Goal: Task Accomplishment & Management: Use online tool/utility

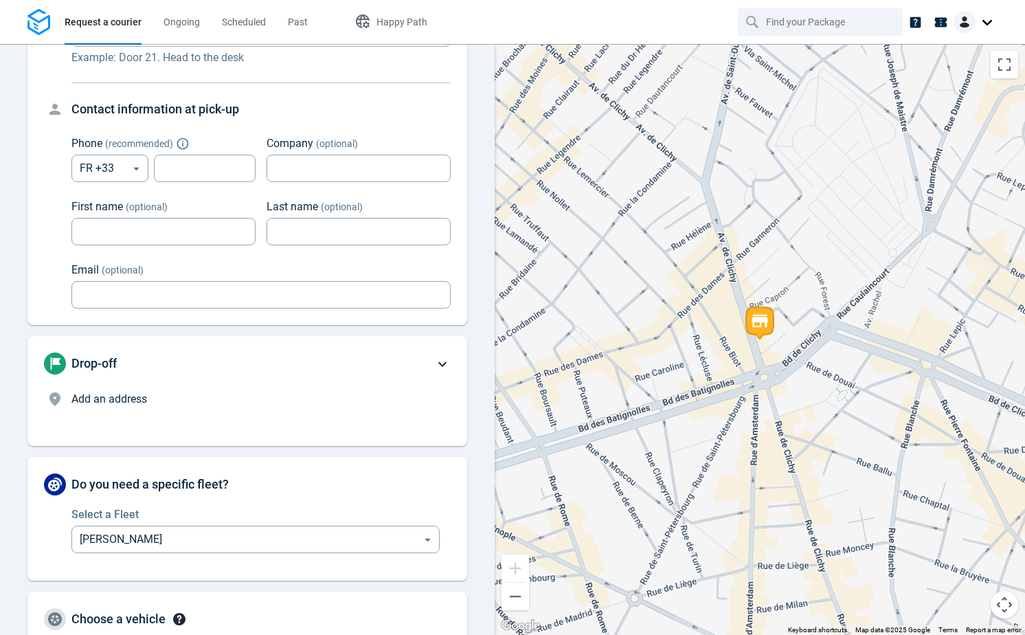
click at [179, 396] on p "Add an address" at bounding box center [252, 399] width 363 height 16
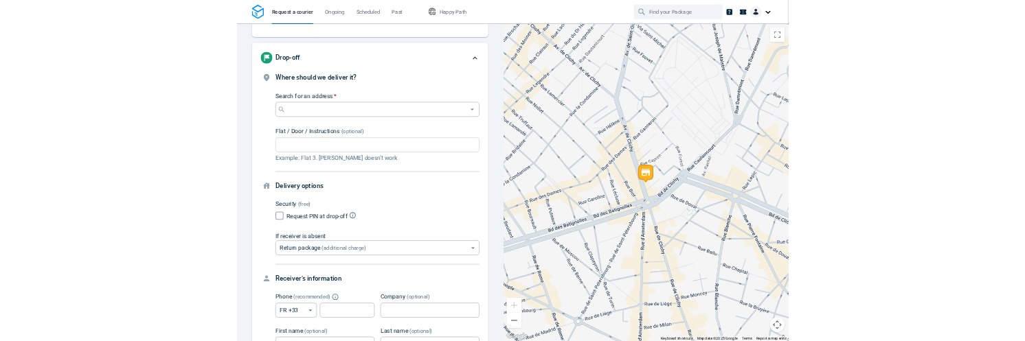
scroll to position [104, 0]
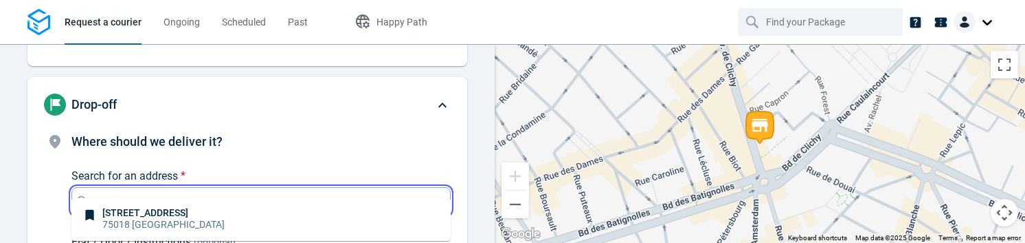
click at [262, 192] on input "Search for an address *" at bounding box center [258, 200] width 331 height 19
drag, startPoint x: 262, startPoint y: 192, endPoint x: 250, endPoint y: 216, distance: 26.4
click at [250, 216] on li "10 Avenue de Clichy, 75018, Paris 75018 Paris" at bounding box center [260, 219] width 379 height 32
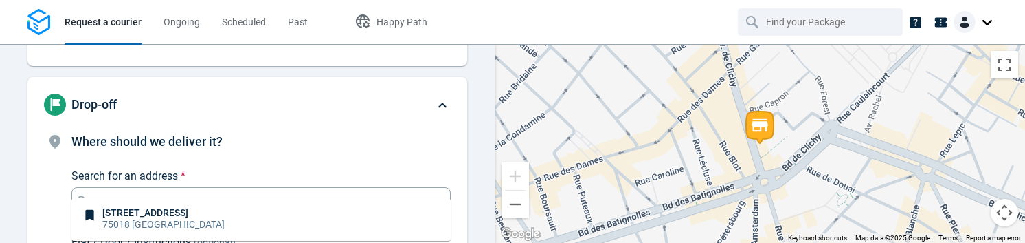
type input "10 Avenue de Clichy, 75018, Paris"
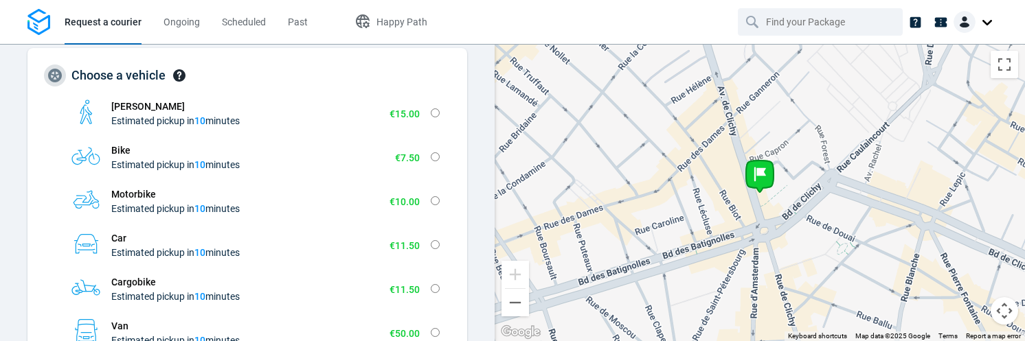
scroll to position [1305, 0]
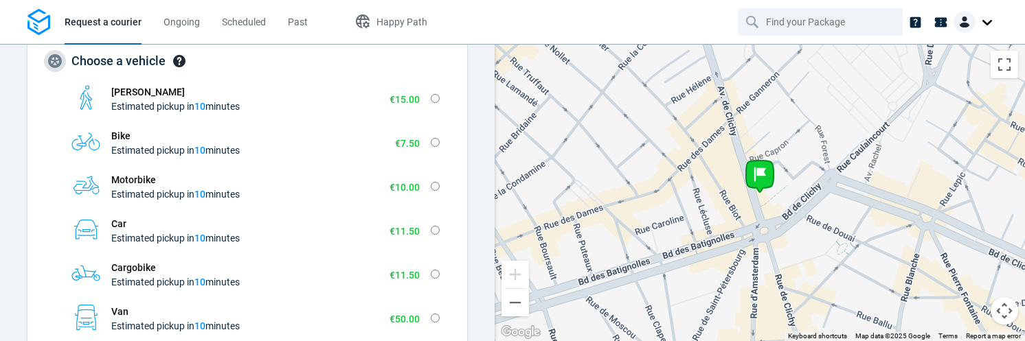
click at [432, 94] on input "Walker Estimated pickup in 10 minutes €15.00 Extra-small Fits in an envelope Sm…" at bounding box center [435, 98] width 9 height 9
radio input "true"
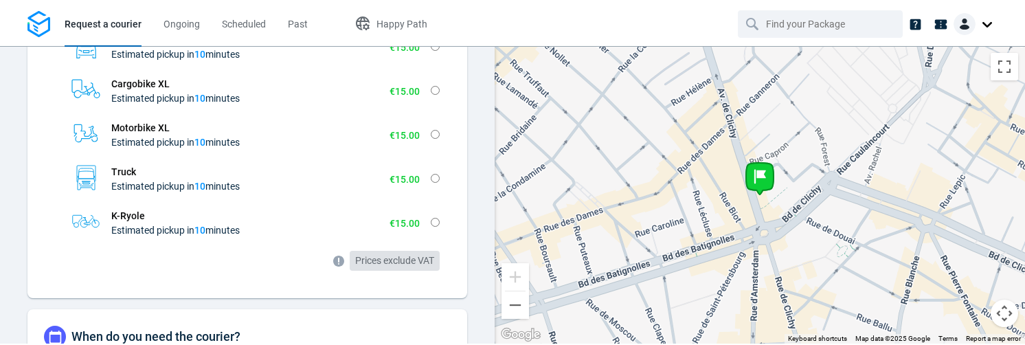
scroll to position [996, 0]
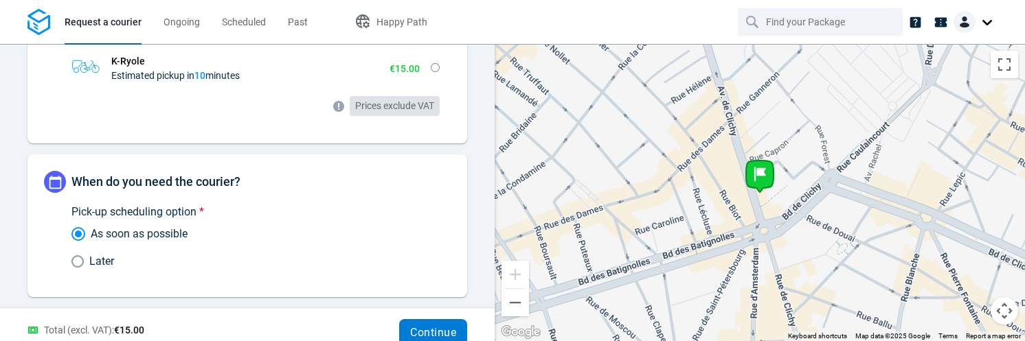
click at [426, 329] on button "Continue" at bounding box center [433, 332] width 68 height 27
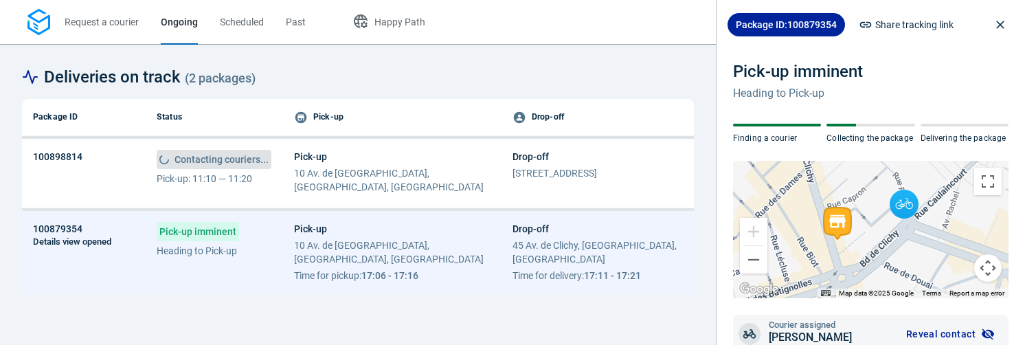
click at [910, 53] on div "Pick-up imminent Heading to Pick-up Finding a courier Collecting the package De…" at bounding box center [871, 198] width 308 height 309
click at [916, 25] on span "Share tracking link" at bounding box center [914, 24] width 78 height 16
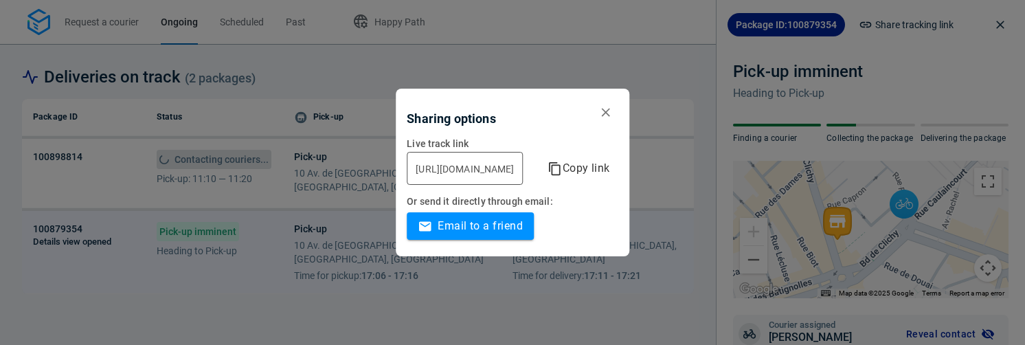
drag, startPoint x: 588, startPoint y: 170, endPoint x: 703, endPoint y: 172, distance: 115.4
click at [618, 172] on div "https://stuart.sandbox.followmy.delivery/100879354/ac247ad429aeb1b7def72a2461f9…" at bounding box center [513, 168] width 212 height 33
click at [609, 114] on icon "button" at bounding box center [605, 112] width 8 height 8
